Goal: Information Seeking & Learning: Learn about a topic

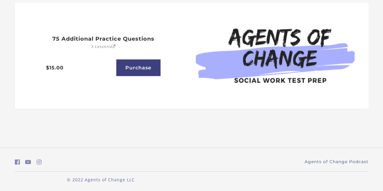
scroll to position [28, 0]
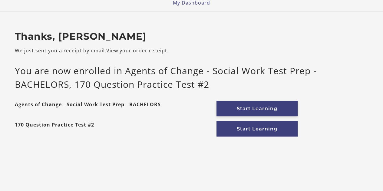
click at [244, 106] on link "Start Learning" at bounding box center [257, 108] width 81 height 15
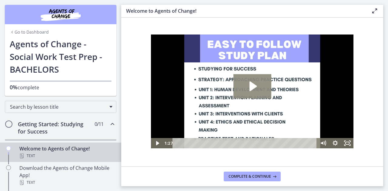
click at [255, 84] on icon "Play Video: c1o6hcmjueu5qasqsu00.mp4" at bounding box center [252, 86] width 38 height 24
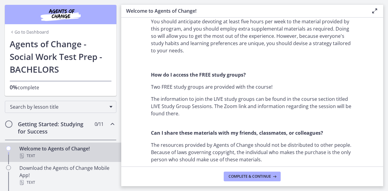
scroll to position [576, 0]
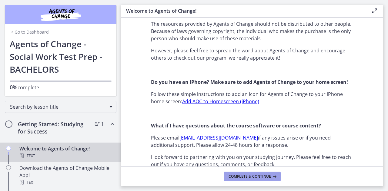
click at [268, 176] on span "Complete & continue" at bounding box center [250, 176] width 42 height 5
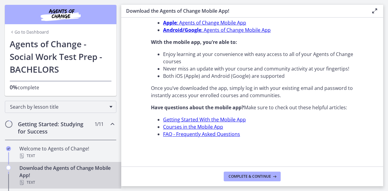
scroll to position [191, 0]
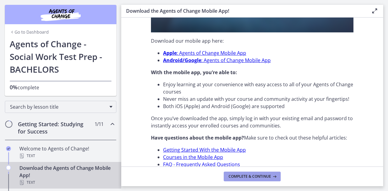
click at [280, 177] on button "Complete & continue" at bounding box center [252, 177] width 57 height 10
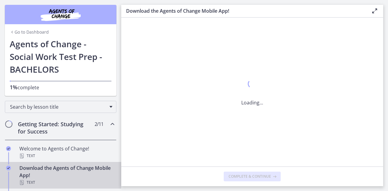
scroll to position [0, 0]
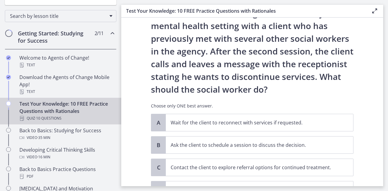
scroll to position [85, 0]
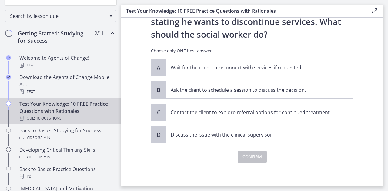
click at [201, 116] on span "Contact the client to explore referral options for continued treatment." at bounding box center [259, 112] width 187 height 17
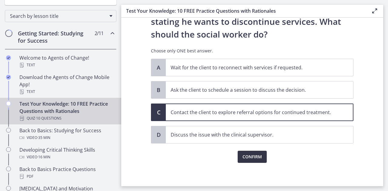
click at [254, 157] on span "Confirm" at bounding box center [252, 156] width 19 height 7
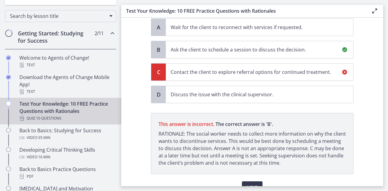
scroll to position [156, 0]
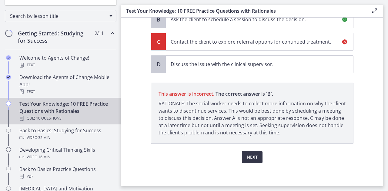
click at [247, 154] on span "Next" at bounding box center [252, 157] width 11 height 7
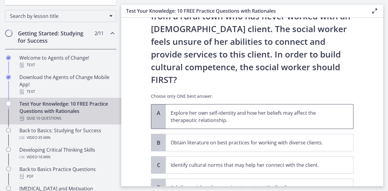
scroll to position [118, 0]
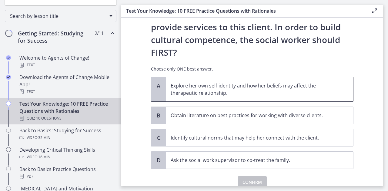
click at [256, 82] on p "Explore her own self-identity and how her beliefs may affect the therapeutic re…" at bounding box center [254, 89] width 166 height 15
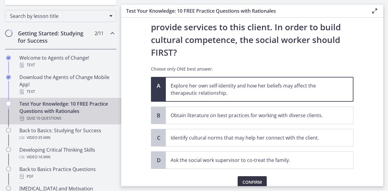
click at [249, 179] on span "Confirm" at bounding box center [252, 182] width 19 height 7
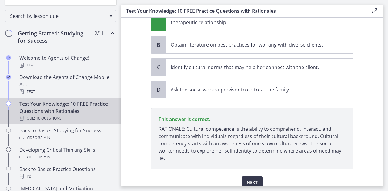
scroll to position [189, 0]
click at [252, 179] on span "Next" at bounding box center [252, 182] width 11 height 7
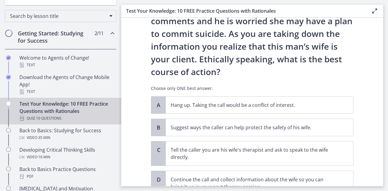
scroll to position [30, 0]
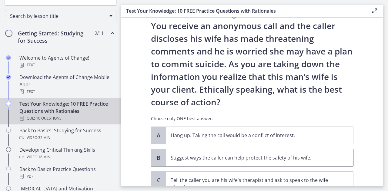
click at [217, 165] on span "Suggest ways the caller can help protect the safety of his wife." at bounding box center [259, 157] width 187 height 17
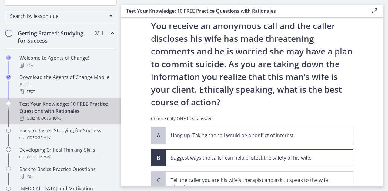
scroll to position [113, 0]
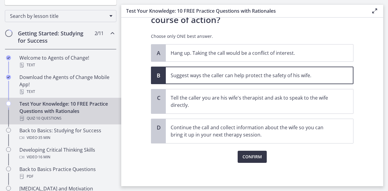
click at [245, 159] on span "Confirm" at bounding box center [252, 156] width 19 height 7
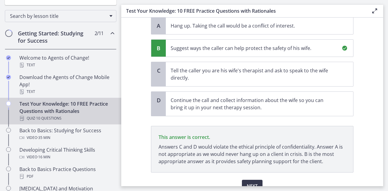
scroll to position [169, 0]
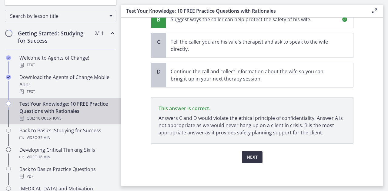
click at [253, 156] on span "Next" at bounding box center [252, 157] width 11 height 7
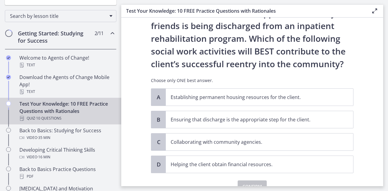
scroll to position [60, 0]
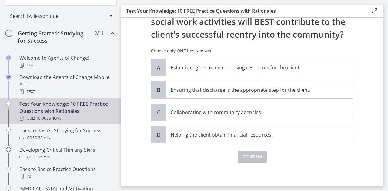
click at [171, 136] on p "Helping the client obtain financial resources." at bounding box center [254, 134] width 166 height 7
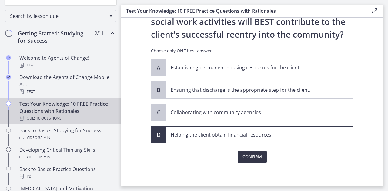
click at [245, 159] on span "Confirm" at bounding box center [252, 156] width 19 height 7
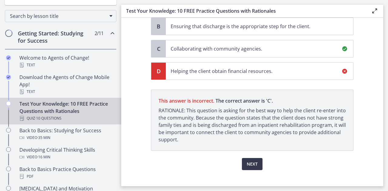
scroll to position [131, 0]
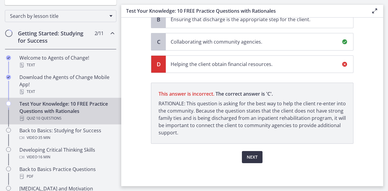
click at [247, 156] on span "Next" at bounding box center [252, 157] width 11 height 7
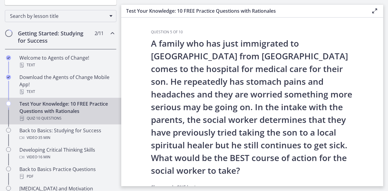
scroll to position [121, 0]
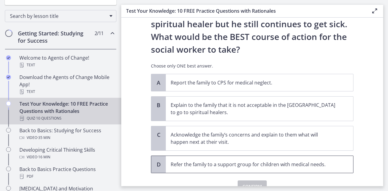
click at [218, 161] on p "Refer the family to a support group for children with medical needs." at bounding box center [254, 164] width 166 height 7
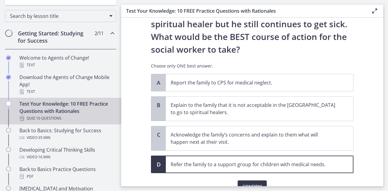
scroll to position [151, 0]
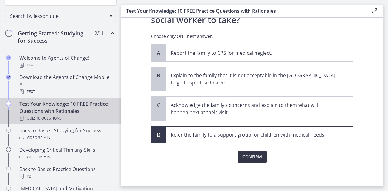
click at [261, 159] on button "Confirm" at bounding box center [252, 157] width 29 height 12
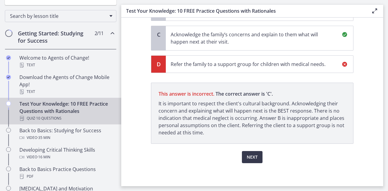
scroll to position [222, 0]
click at [248, 152] on button "Next" at bounding box center [252, 157] width 21 height 12
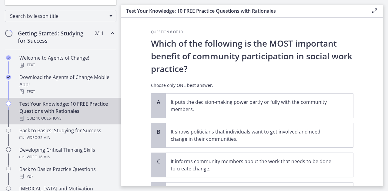
scroll to position [30, 0]
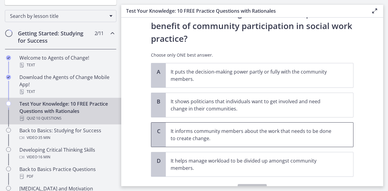
click at [222, 137] on p "It informs community members about the work that needs to be done to create cha…" at bounding box center [254, 135] width 166 height 15
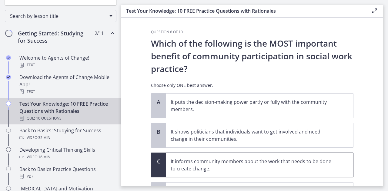
scroll to position [61, 0]
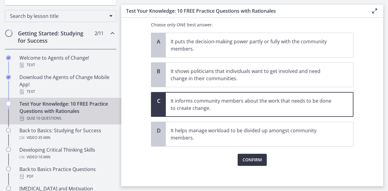
click at [253, 156] on span "Confirm" at bounding box center [252, 159] width 19 height 7
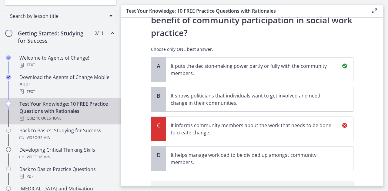
scroll to position [127, 0]
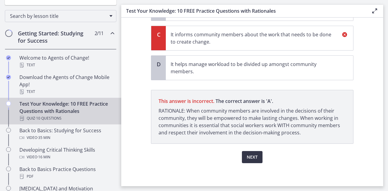
click at [255, 153] on button "Next" at bounding box center [252, 157] width 21 height 12
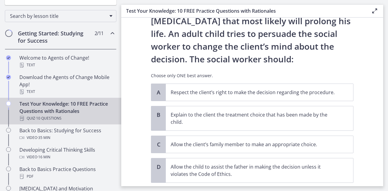
scroll to position [91, 0]
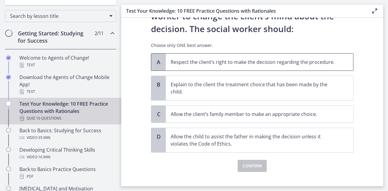
click at [232, 65] on p "Respect the client’s right to make the decision regarding the procedure." at bounding box center [254, 62] width 166 height 7
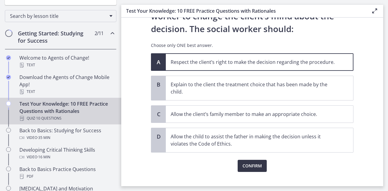
click at [247, 161] on button "Confirm" at bounding box center [252, 166] width 29 height 12
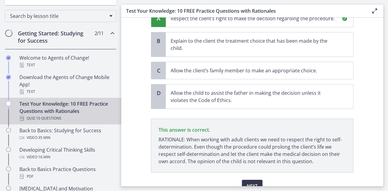
scroll to position [163, 0]
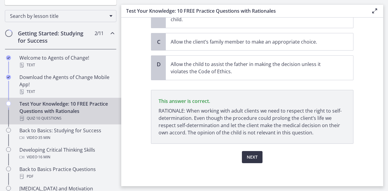
click at [251, 160] on button "Next" at bounding box center [252, 157] width 21 height 12
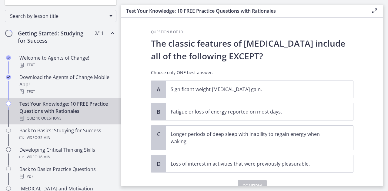
scroll to position [29, 0]
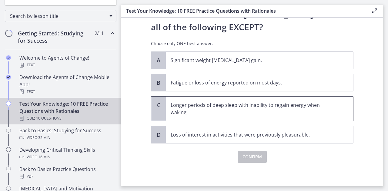
click at [219, 112] on p "Longer periods of deep sleep with inability to regain energy when waking." at bounding box center [254, 109] width 166 height 15
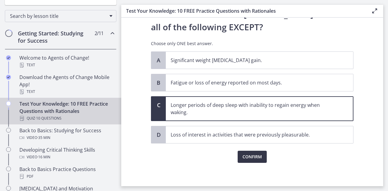
click at [249, 158] on span "Confirm" at bounding box center [252, 156] width 19 height 7
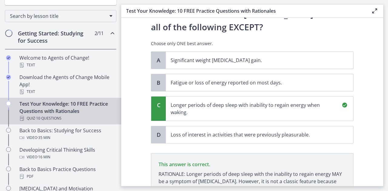
scroll to position [100, 0]
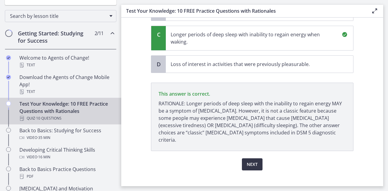
click at [251, 161] on span "Next" at bounding box center [252, 164] width 11 height 7
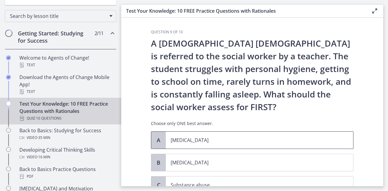
scroll to position [61, 0]
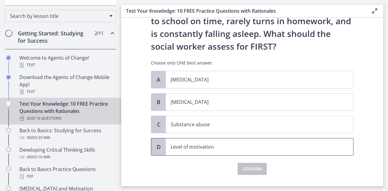
click at [217, 145] on p "Level of motivation" at bounding box center [254, 146] width 166 height 7
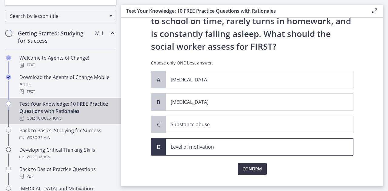
click at [251, 167] on span "Confirm" at bounding box center [252, 169] width 19 height 7
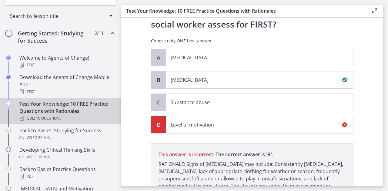
scroll to position [143, 0]
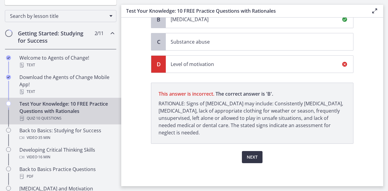
click at [250, 155] on span "Next" at bounding box center [252, 157] width 11 height 7
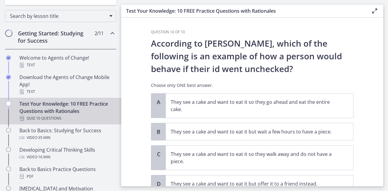
scroll to position [30, 0]
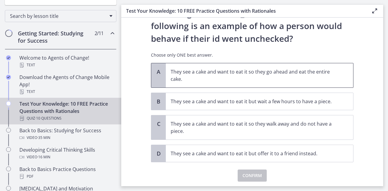
click at [206, 72] on p "They see a cake and want to eat it so they go ahead and eat the entire cake." at bounding box center [254, 75] width 166 height 15
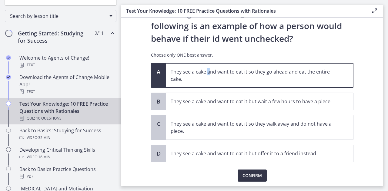
click at [251, 176] on span "Confirm" at bounding box center [252, 175] width 19 height 7
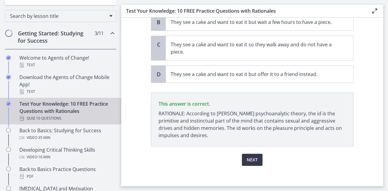
scroll to position [112, 0]
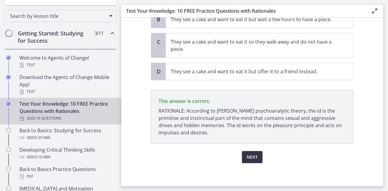
click at [249, 154] on span "Next" at bounding box center [252, 157] width 11 height 7
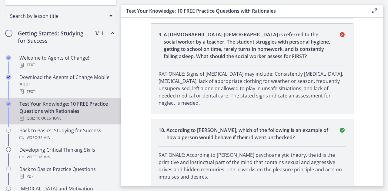
scroll to position [876, 0]
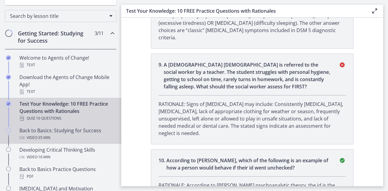
click at [61, 131] on div "Back to Basics: Studying for Success Video · 35 min" at bounding box center [66, 134] width 95 height 15
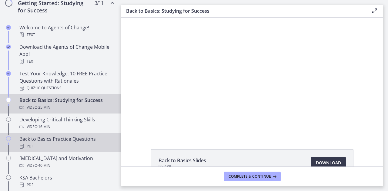
scroll to position [152, 0]
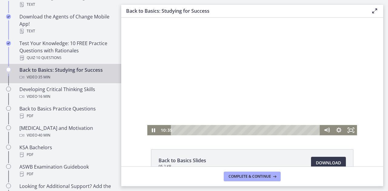
click at [258, 64] on div at bounding box center [252, 77] width 210 height 118
